Goal: Task Accomplishment & Management: Use online tool/utility

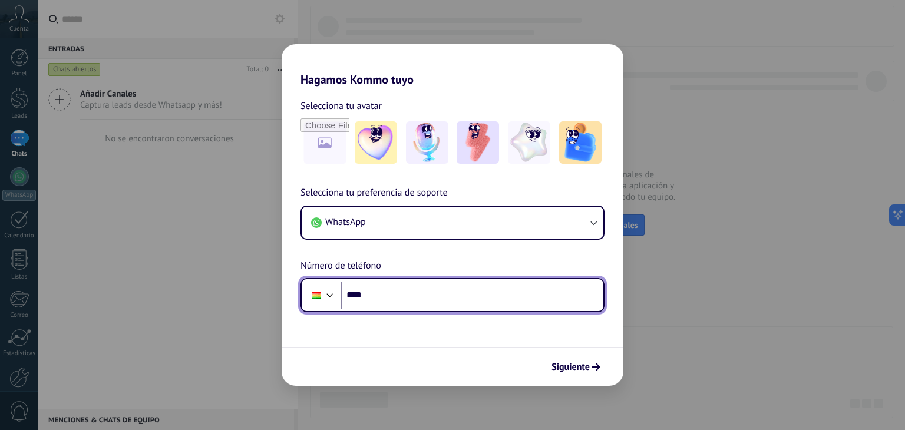
click at [479, 287] on input "****" at bounding box center [472, 295] width 263 height 27
type input "**********"
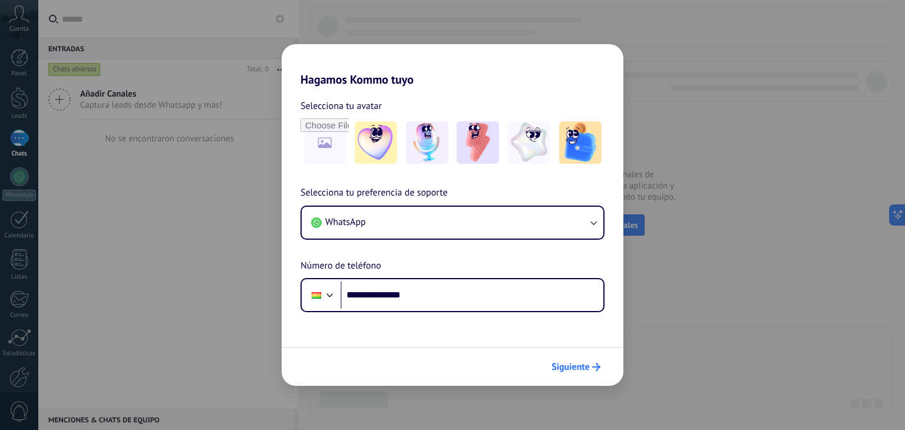
click at [563, 369] on span "Siguiente" at bounding box center [571, 367] width 38 height 8
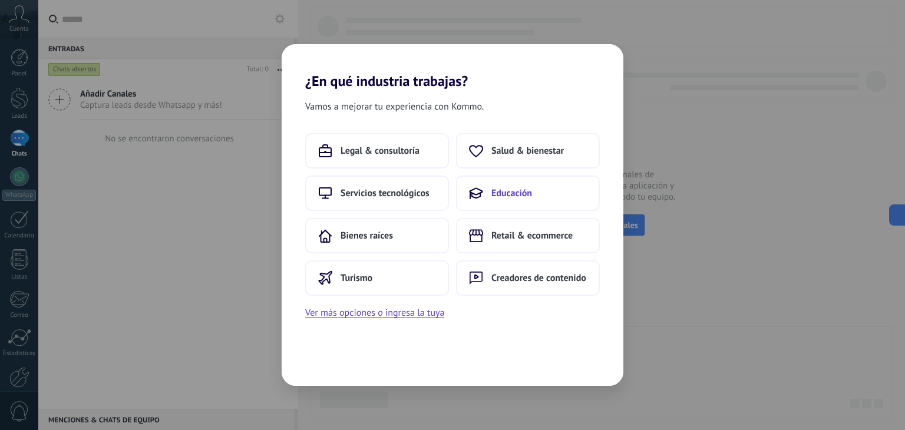
click at [528, 190] on span "Educación" at bounding box center [511, 193] width 41 height 12
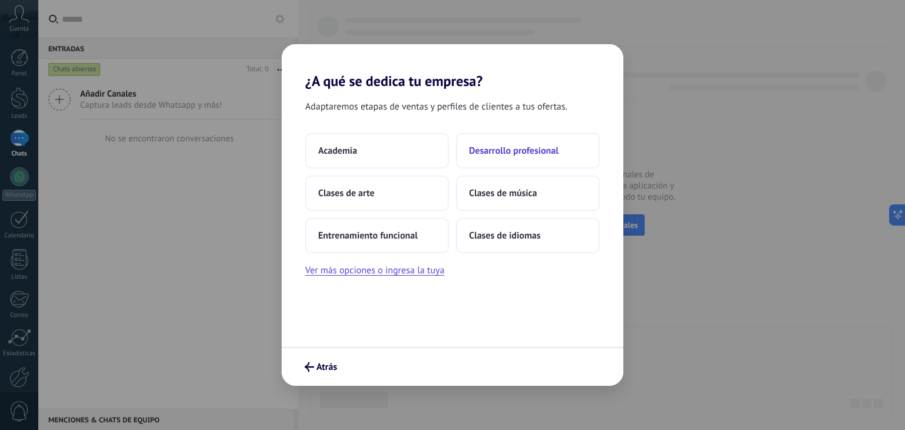
click at [493, 151] on span "Desarrollo profesional" at bounding box center [514, 151] width 90 height 12
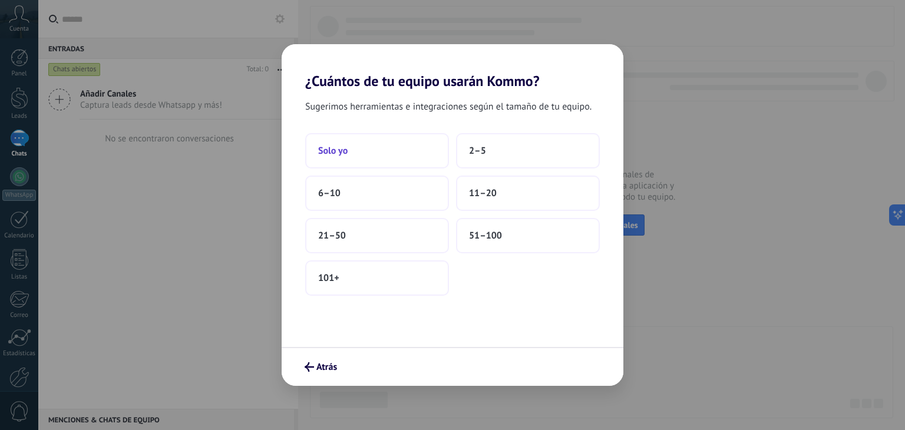
click at [358, 157] on button "Solo yo" at bounding box center [377, 150] width 144 height 35
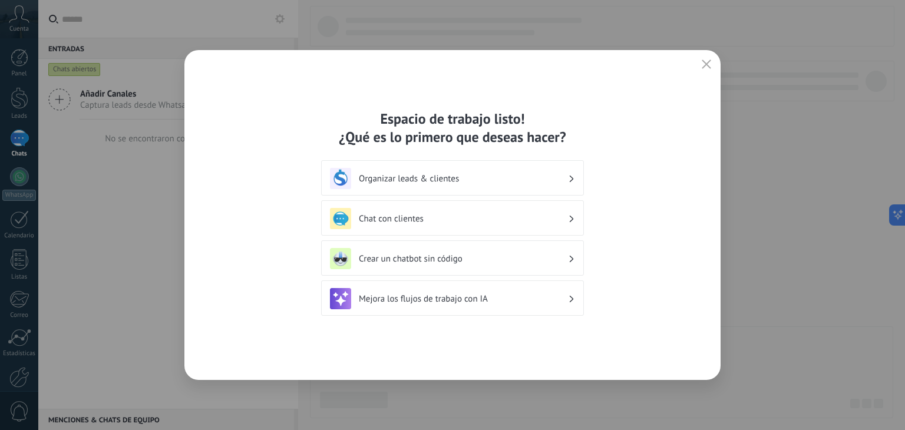
click at [457, 175] on h3 "Organizar leads & clientes" at bounding box center [463, 178] width 209 height 11
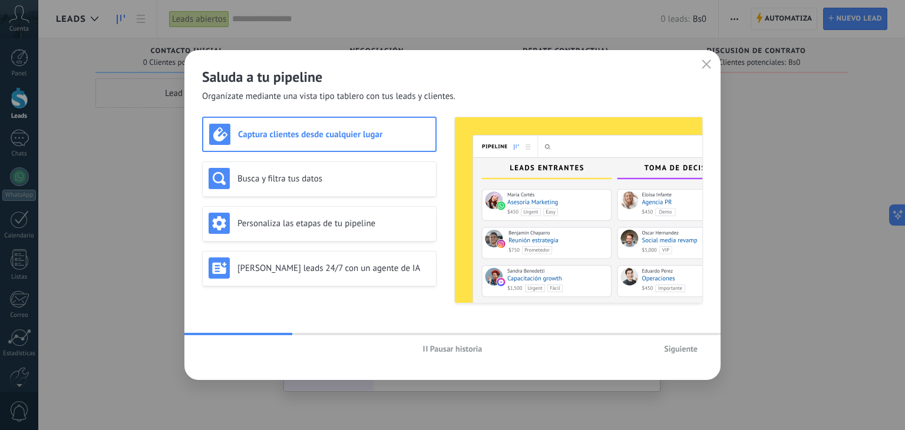
click at [667, 345] on span "Siguiente" at bounding box center [681, 349] width 34 height 8
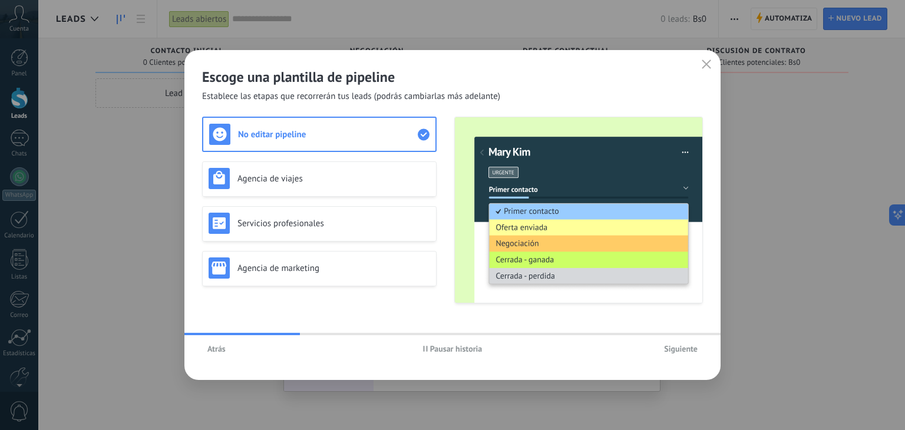
click at [667, 345] on span "Siguiente" at bounding box center [681, 349] width 34 height 8
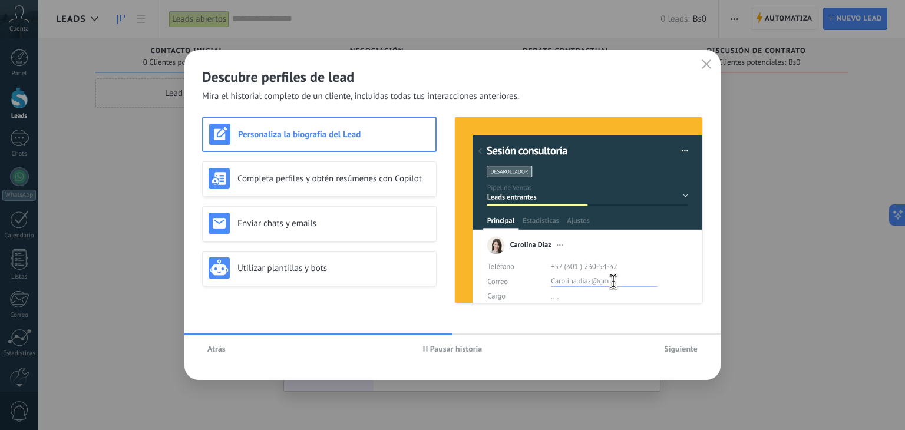
click at [707, 67] on icon "button" at bounding box center [706, 64] width 9 height 9
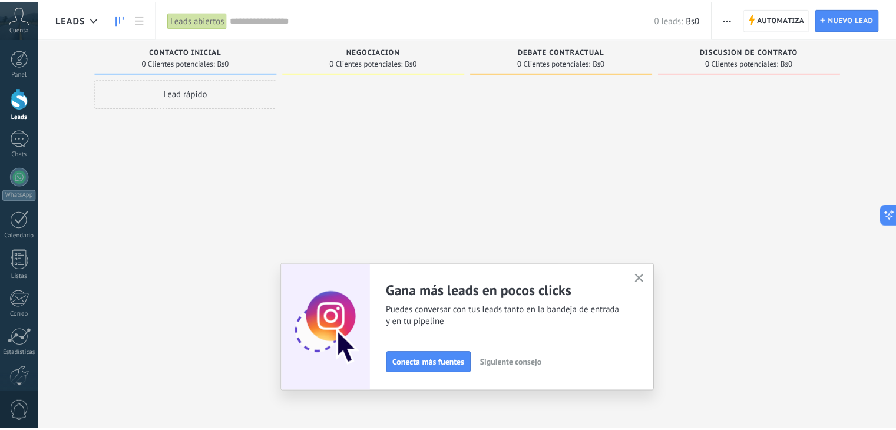
scroll to position [60, 0]
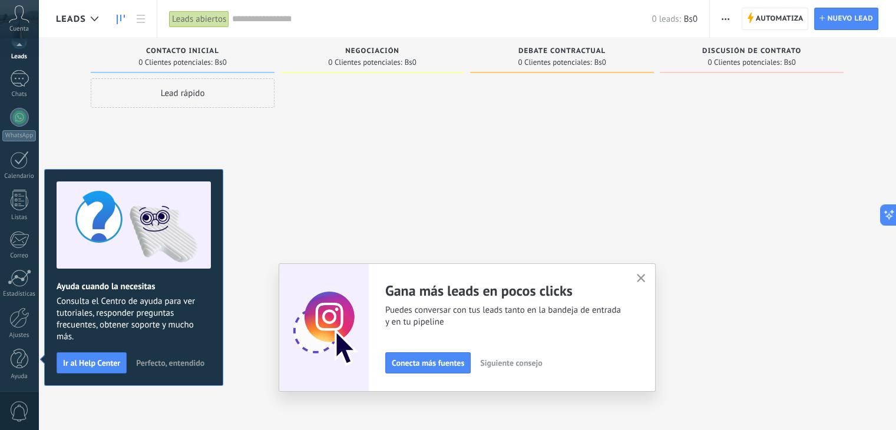
click at [641, 276] on icon "button" at bounding box center [641, 278] width 9 height 9
